Goal: Task Accomplishment & Management: Manage account settings

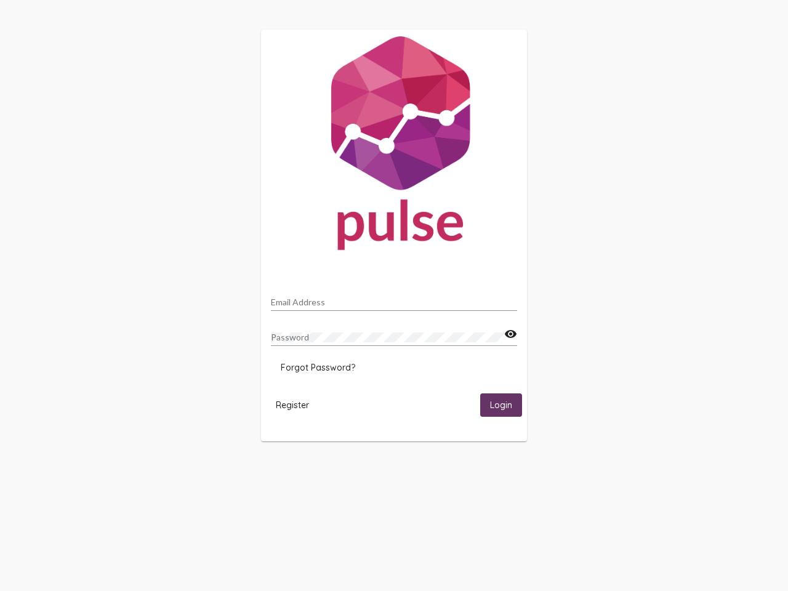
click at [394, 298] on input "Email Address" at bounding box center [394, 302] width 246 height 10
click at [510, 334] on mat-icon "visibility" at bounding box center [510, 334] width 13 height 15
click at [318, 367] on span "Forgot Password?" at bounding box center [318, 367] width 74 height 11
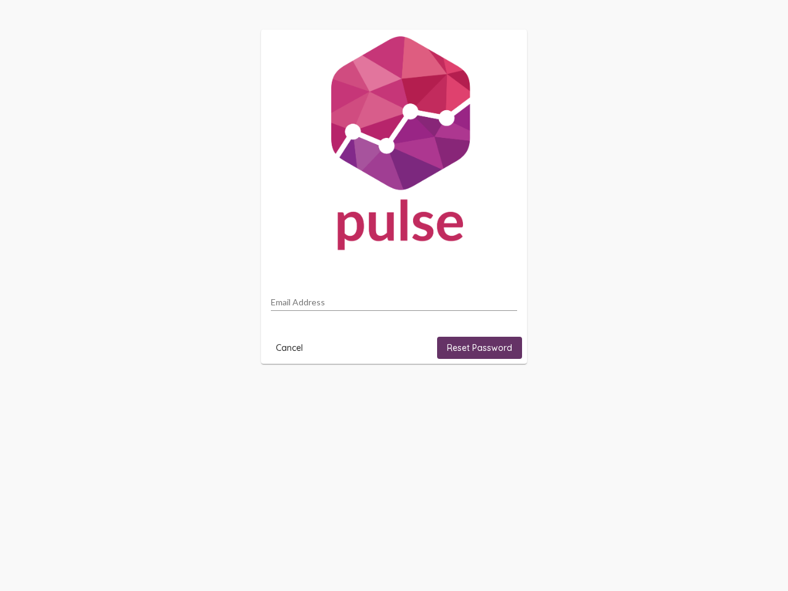
click at [292, 393] on html "Email Address Cancel Reset Password" at bounding box center [394, 196] width 788 height 393
click at [501, 393] on html "Email Address Cancel Reset Password" at bounding box center [394, 196] width 788 height 393
